Goal: Information Seeking & Learning: Learn about a topic

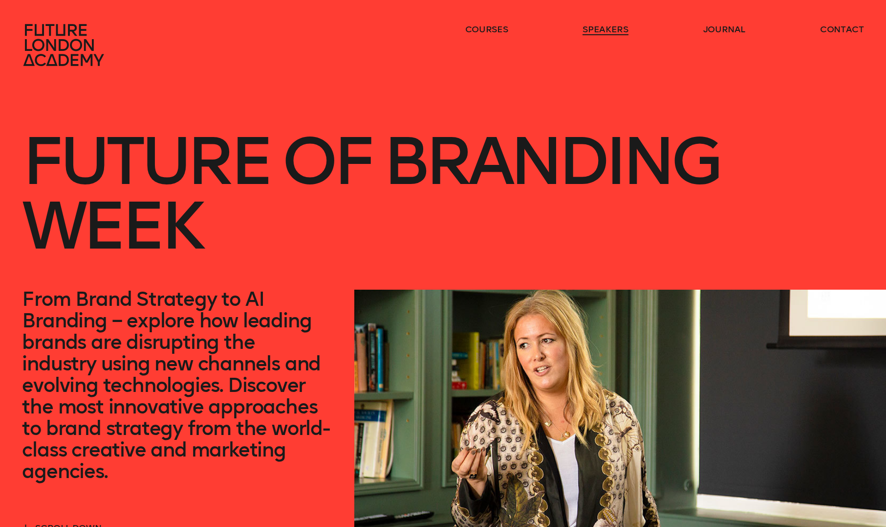
click at [602, 29] on link "speakers" at bounding box center [605, 29] width 45 height 12
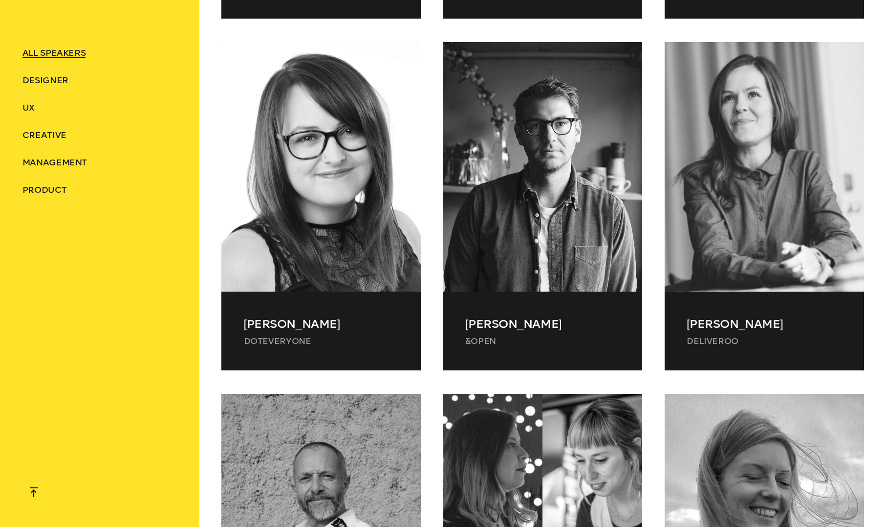
scroll to position [7419, 0]
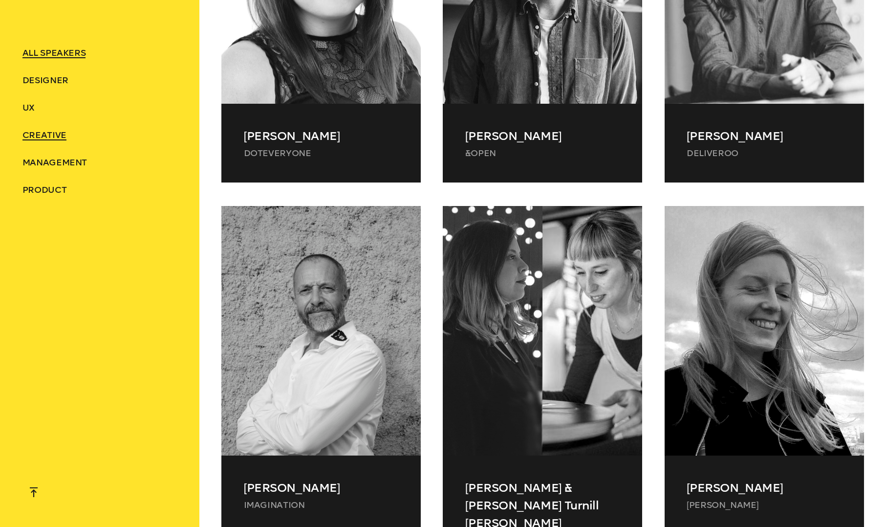
click at [43, 133] on span "Creative" at bounding box center [44, 135] width 44 height 11
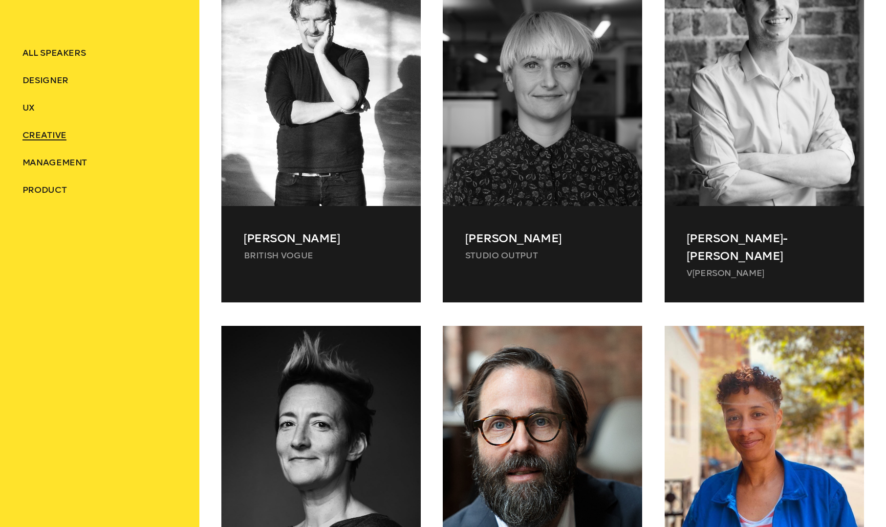
scroll to position [420, 0]
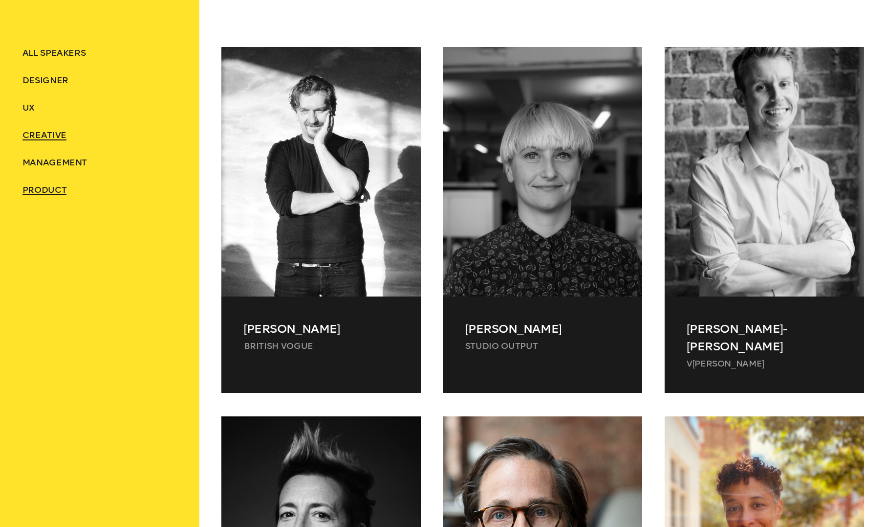
click at [46, 188] on span "Product" at bounding box center [44, 189] width 44 height 11
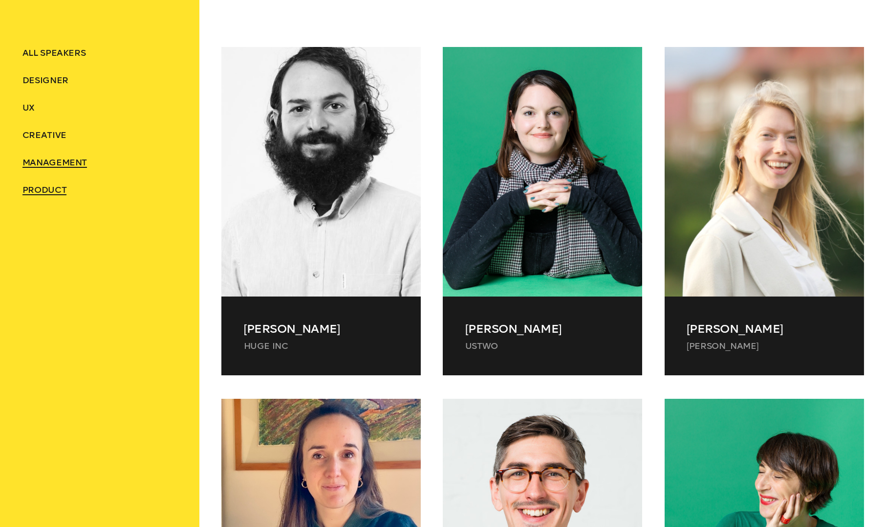
click at [44, 162] on span "Management" at bounding box center [54, 162] width 65 height 11
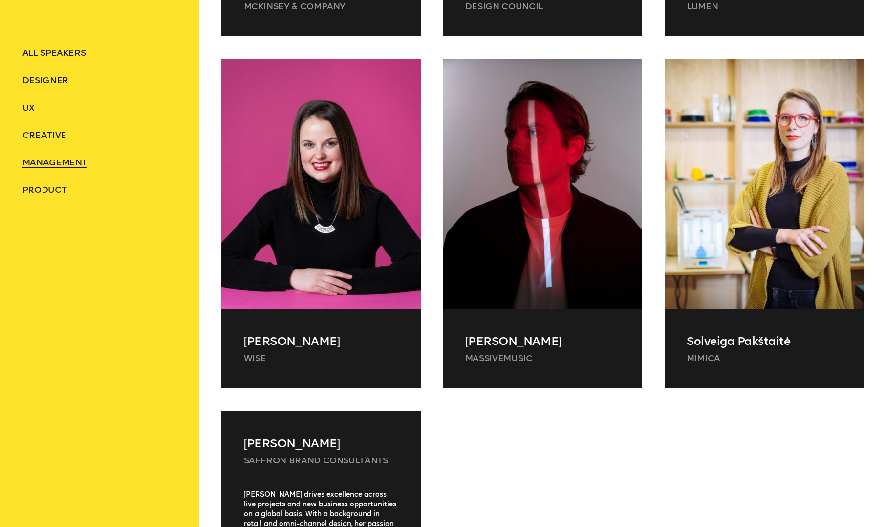
scroll to position [654, 0]
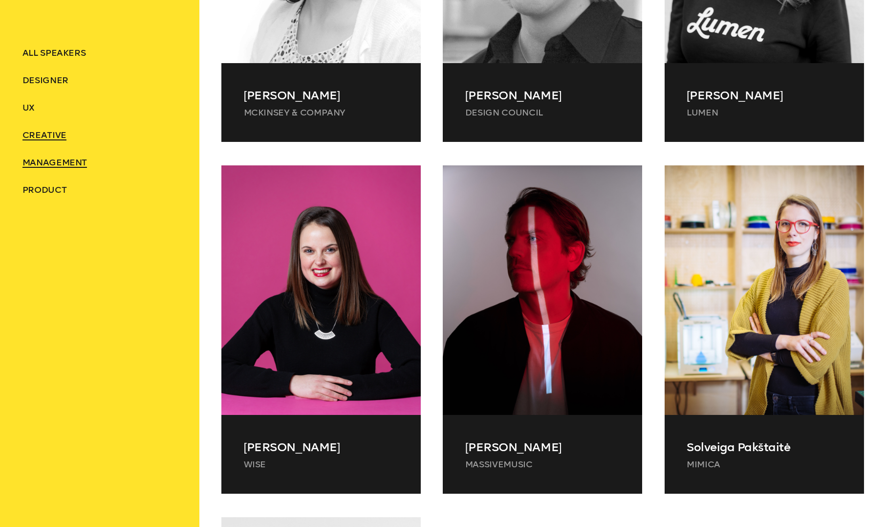
click at [37, 132] on span "Creative" at bounding box center [44, 135] width 44 height 11
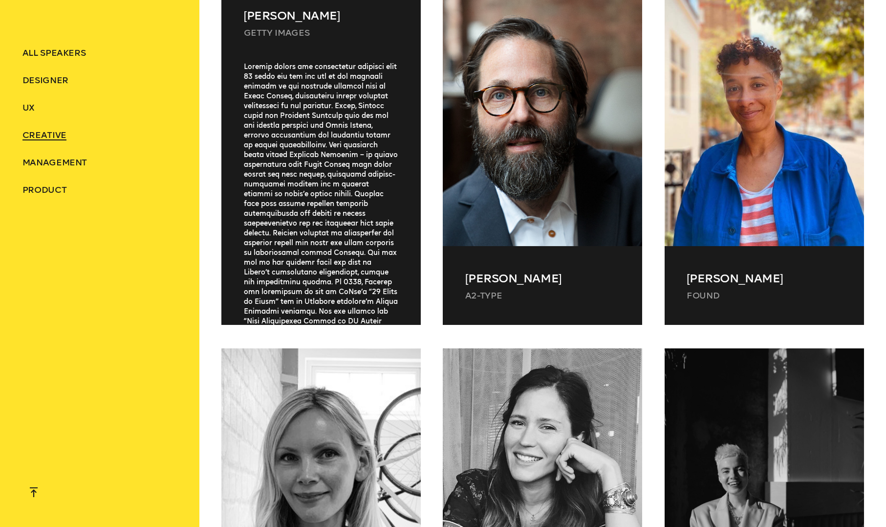
scroll to position [1096, 0]
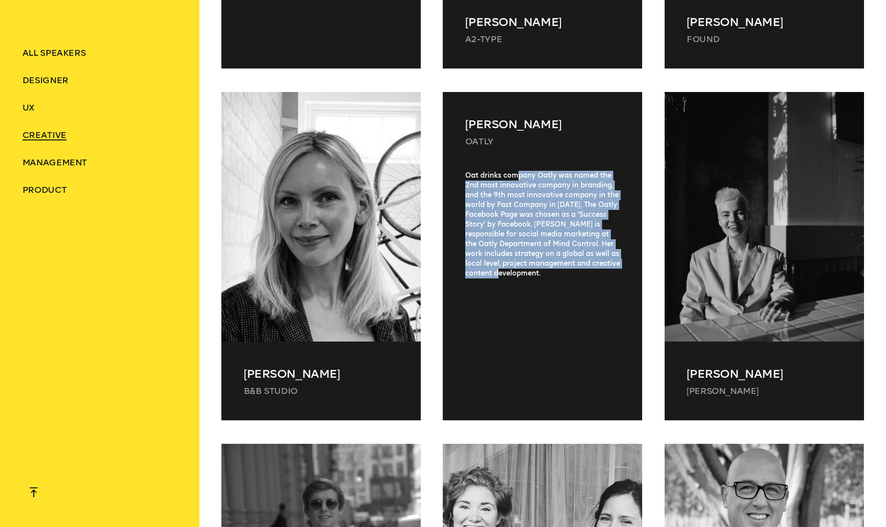
drag, startPoint x: 518, startPoint y: 158, endPoint x: 562, endPoint y: 261, distance: 111.7
click at [562, 261] on div "Oat drinks company Oatly was named the 2nd most innovative company in branding,…" at bounding box center [542, 284] width 199 height 226
click at [543, 282] on div "Oat drinks company Oatly was named the 2nd most innovative company in branding,…" at bounding box center [542, 284] width 199 height 226
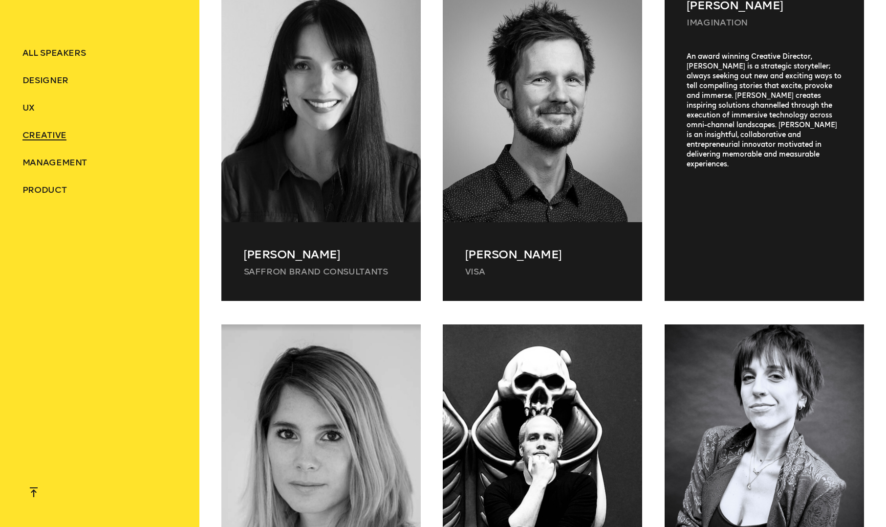
scroll to position [2022, 0]
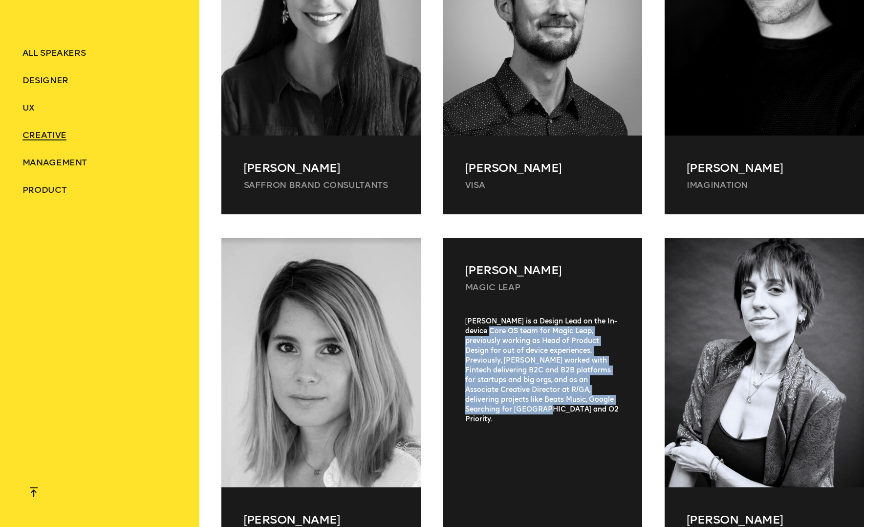
drag, startPoint x: 494, startPoint y: 307, endPoint x: 589, endPoint y: 385, distance: 122.6
click at [589, 385] on div "[PERSON_NAME] is a Design Lead on the In-device Core OS team for Magic Leap, pr…" at bounding box center [542, 429] width 199 height 226
click at [541, 404] on div "[PERSON_NAME] is a Design Lead on the In-device Core OS team for Magic Leap, pr…" at bounding box center [542, 429] width 199 height 226
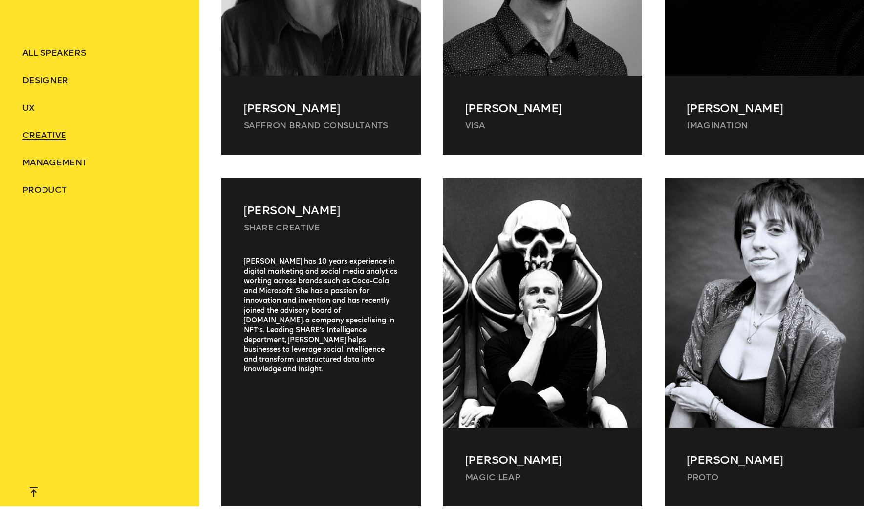
scroll to position [2084, 0]
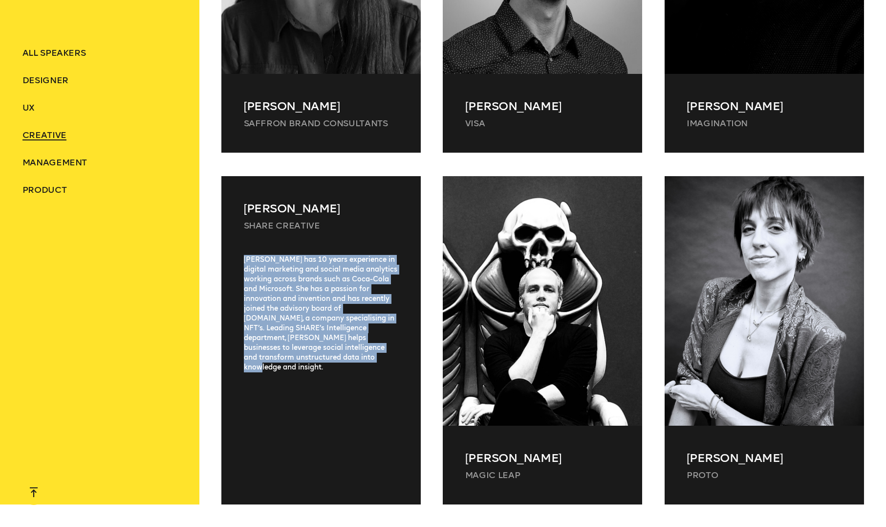
drag, startPoint x: 245, startPoint y: 241, endPoint x: 404, endPoint y: 351, distance: 193.6
click at [404, 351] on div "[PERSON_NAME] has 10 years experience in digital marketing and social media ana…" at bounding box center [320, 368] width 199 height 226
click at [362, 392] on div "[PERSON_NAME] has 10 years experience in digital marketing and social media ana…" at bounding box center [320, 368] width 199 height 226
